Goal: Find contact information: Find contact information

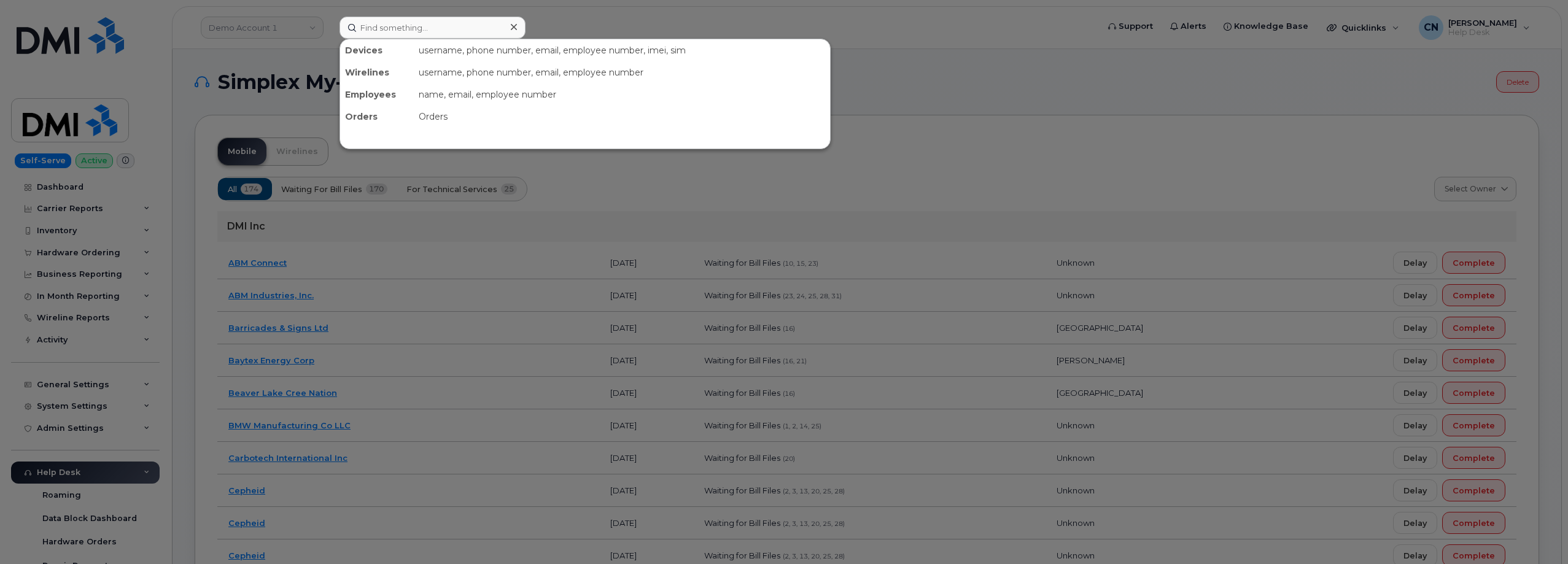
click at [426, 25] on input at bounding box center [432, 28] width 186 height 22
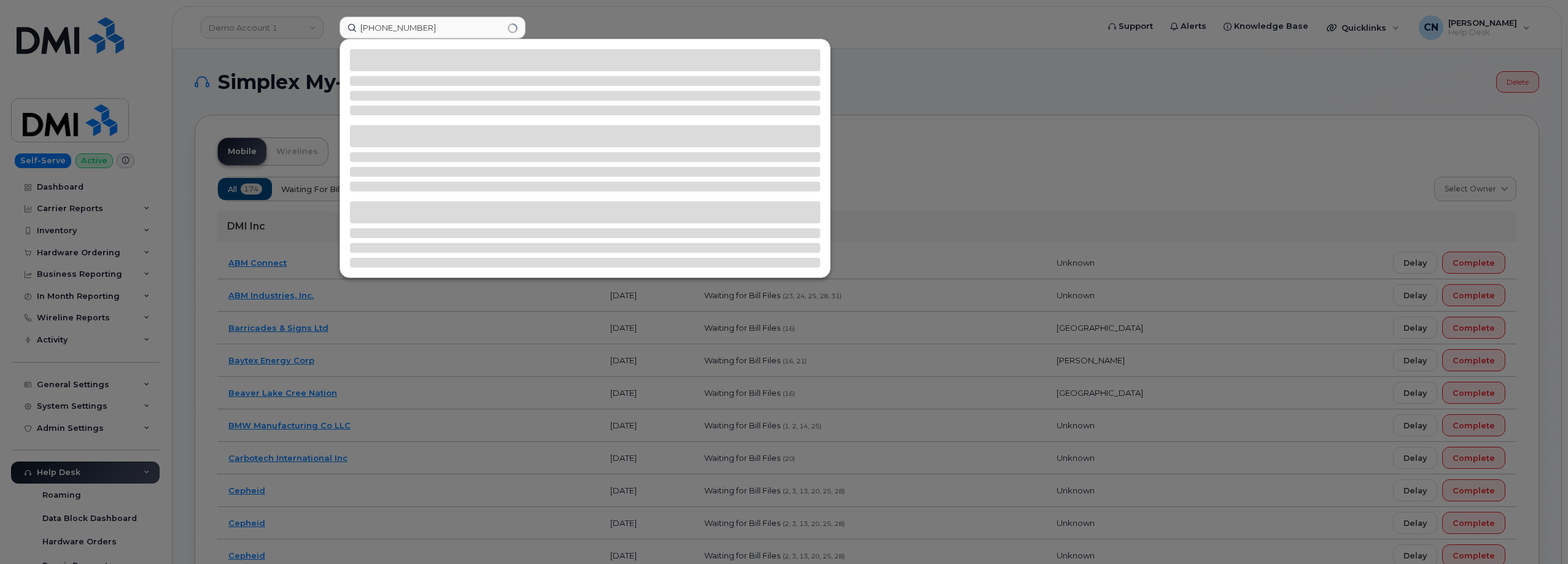
type input "820-837-6011"
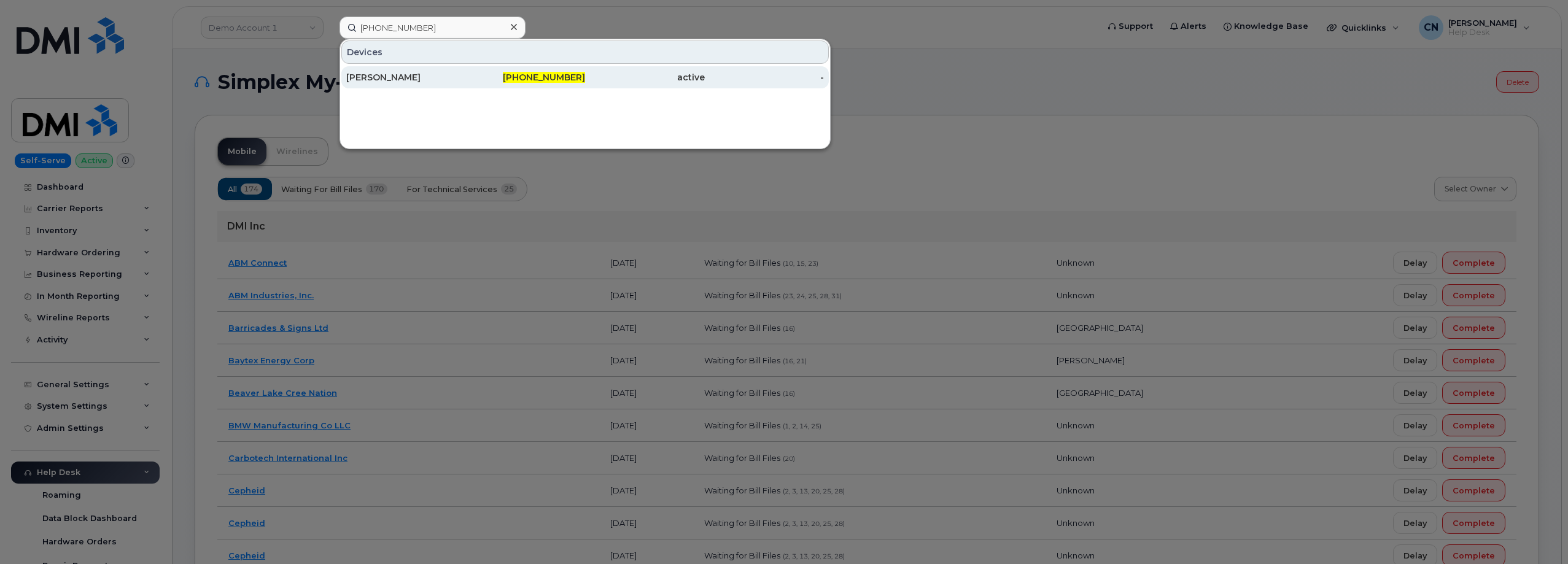
click at [370, 72] on div "[PERSON_NAME]" at bounding box center [406, 77] width 119 height 12
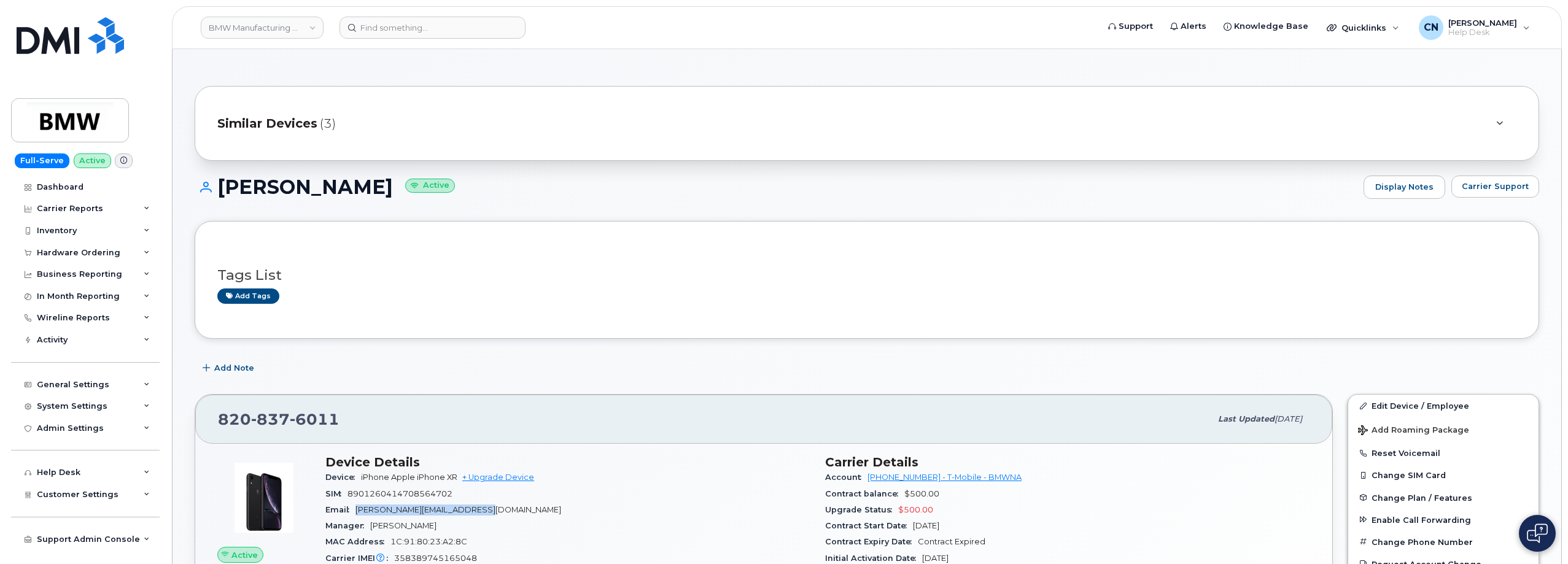
drag, startPoint x: 517, startPoint y: 506, endPoint x: 253, endPoint y: 186, distance: 414.8
click at [358, 504] on div "Email [PERSON_NAME][EMAIL_ADDRESS][DOMAIN_NAME]" at bounding box center [568, 510] width 485 height 16
copy span "[PERSON_NAME][EMAIL_ADDRESS][DOMAIN_NAME]"
